Goal: Find specific page/section: Find specific page/section

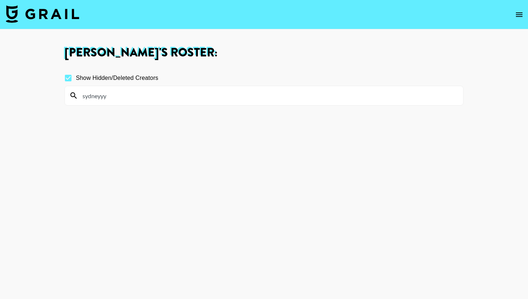
drag, startPoint x: 106, startPoint y: 98, endPoint x: 74, endPoint y: 97, distance: 32.3
click at [78, 97] on input "sydneyyy" at bounding box center [268, 96] width 381 height 12
type input "[PERSON_NAME]"
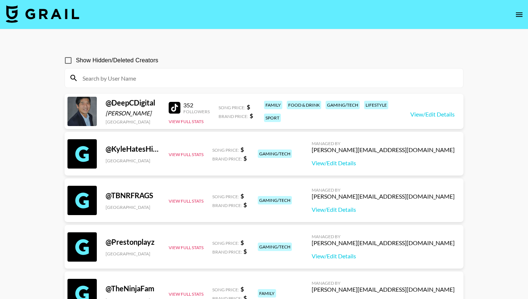
click at [71, 59] on input "Show Hidden/Deleted Creators" at bounding box center [68, 60] width 15 height 15
checkbox input "true"
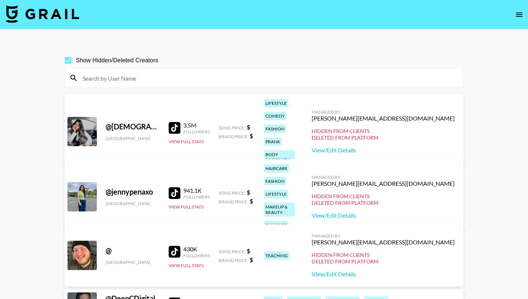
click at [116, 81] on input at bounding box center [268, 78] width 381 height 12
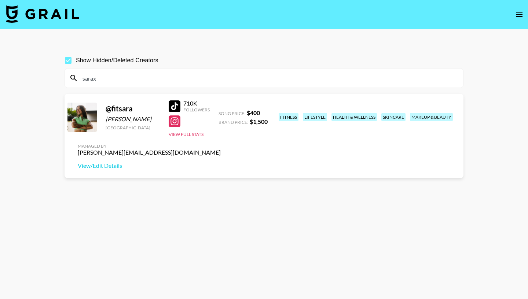
drag, startPoint x: 101, startPoint y: 78, endPoint x: 74, endPoint y: 78, distance: 27.2
click at [78, 78] on input "sarax" at bounding box center [268, 78] width 381 height 12
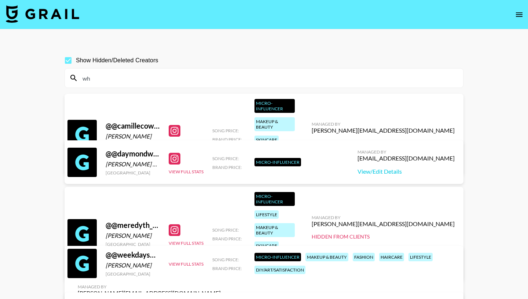
type input "w"
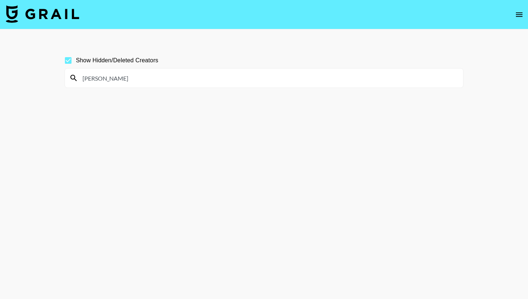
drag, startPoint x: 106, startPoint y: 79, endPoint x: 70, endPoint y: 78, distance: 36.3
click at [78, 79] on input "oliviao" at bounding box center [268, 78] width 381 height 12
type input "c"
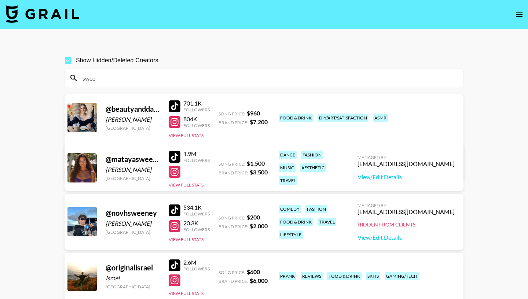
type input "sweet"
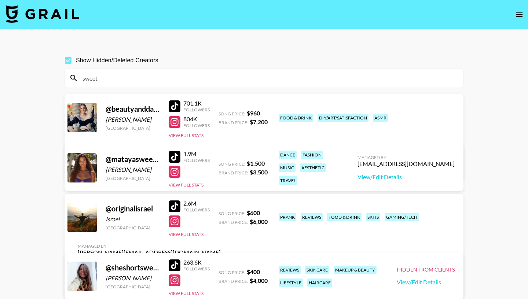
drag, startPoint x: 103, startPoint y: 79, endPoint x: 79, endPoint y: 78, distance: 23.9
click at [80, 79] on input "sweet" at bounding box center [268, 78] width 381 height 12
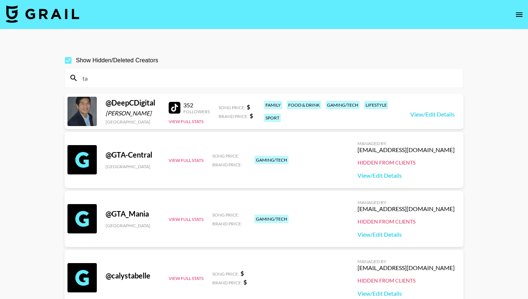
type input "t"
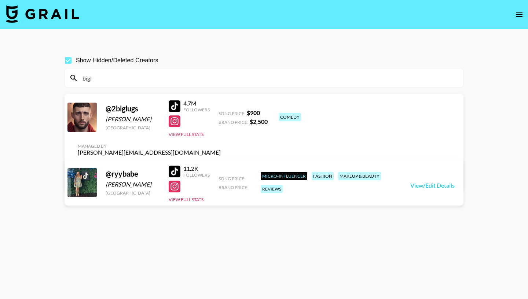
type input "bigl"
